Goal: Task Accomplishment & Management: Use online tool/utility

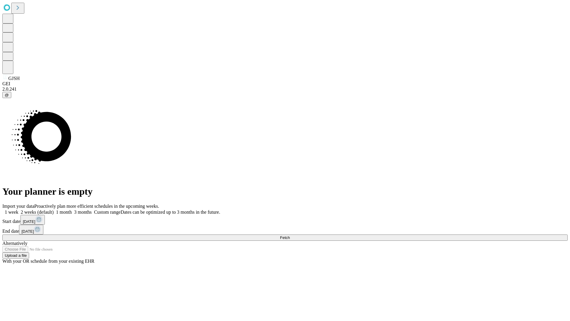
click at [290, 235] on span "Fetch" at bounding box center [285, 237] width 10 height 4
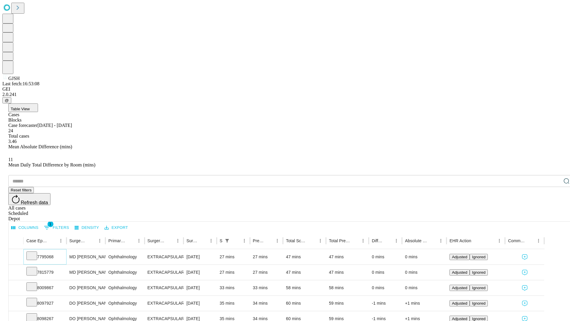
click at [35, 252] on icon at bounding box center [32, 255] width 6 height 6
